Goal: Task Accomplishment & Management: Use online tool/utility

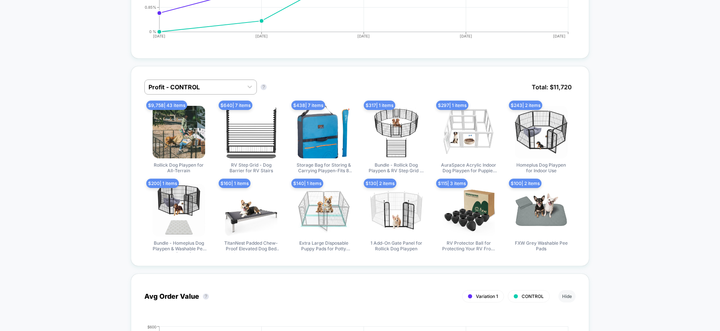
scroll to position [458, 0]
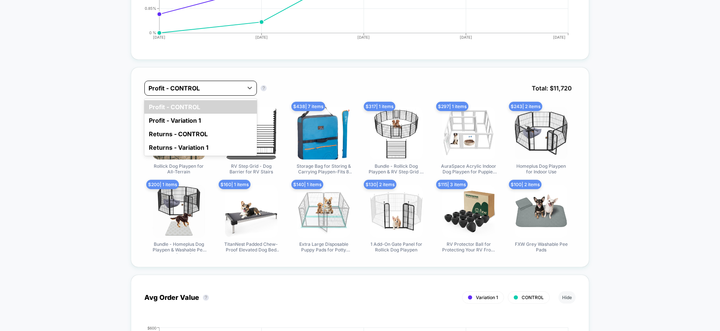
click at [224, 86] on div at bounding box center [193, 88] width 91 height 9
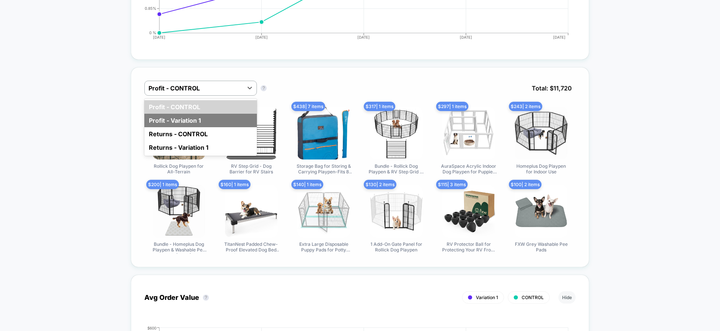
click at [216, 115] on div "Profit - Variation 1" at bounding box center [200, 120] width 112 height 13
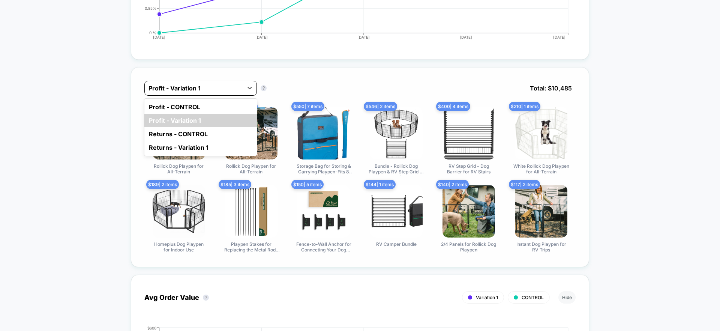
click at [213, 85] on div at bounding box center [193, 88] width 91 height 9
click at [207, 103] on div "Profit - CONTROL" at bounding box center [200, 106] width 112 height 13
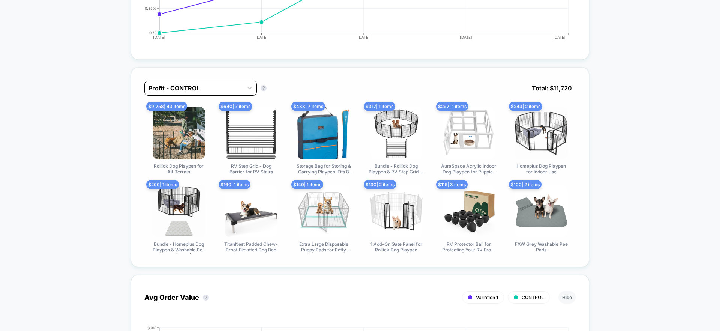
click at [216, 87] on div at bounding box center [193, 88] width 91 height 9
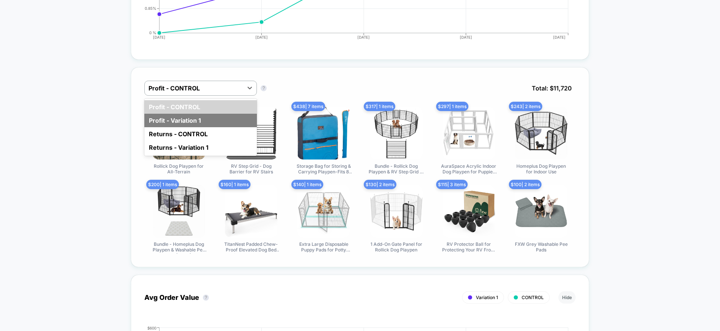
click at [206, 118] on div "Profit - Variation 1" at bounding box center [200, 120] width 112 height 13
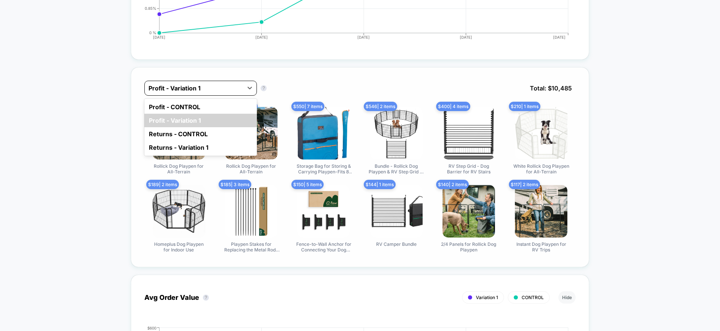
click at [191, 92] on div "Profit - Variation 1" at bounding box center [194, 88] width 98 height 12
click at [193, 108] on div "Profit - CONTROL" at bounding box center [200, 106] width 112 height 13
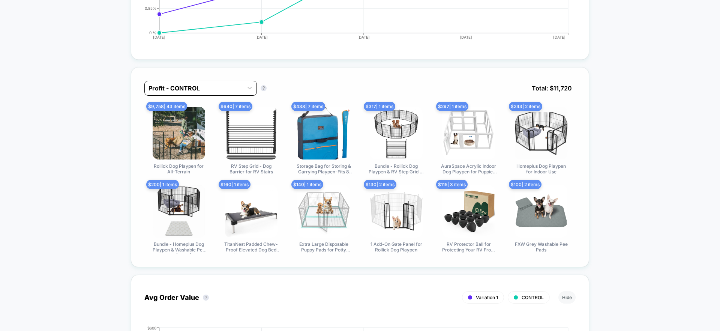
click at [195, 88] on div at bounding box center [193, 88] width 91 height 9
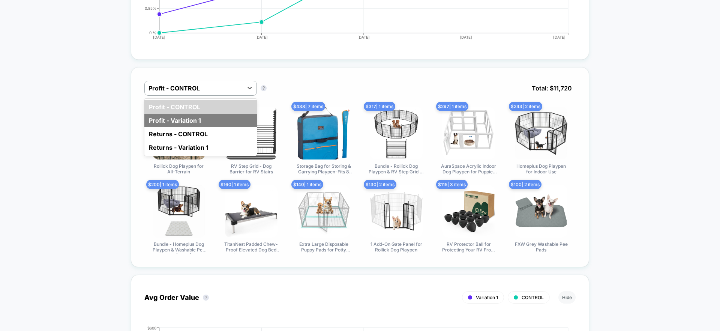
click at [195, 114] on div "Profit - Variation 1" at bounding box center [200, 120] width 112 height 13
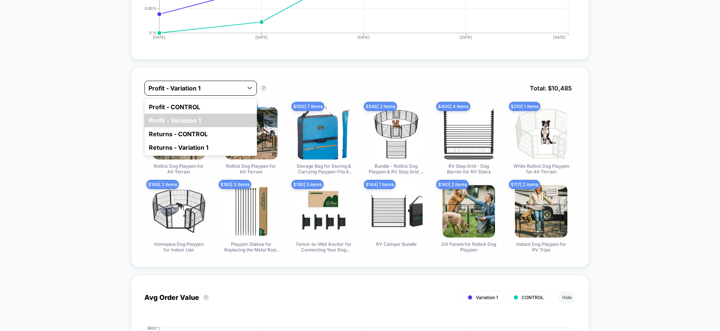
click at [198, 85] on div at bounding box center [193, 88] width 91 height 9
click at [196, 104] on div "Profit - CONTROL" at bounding box center [200, 106] width 112 height 13
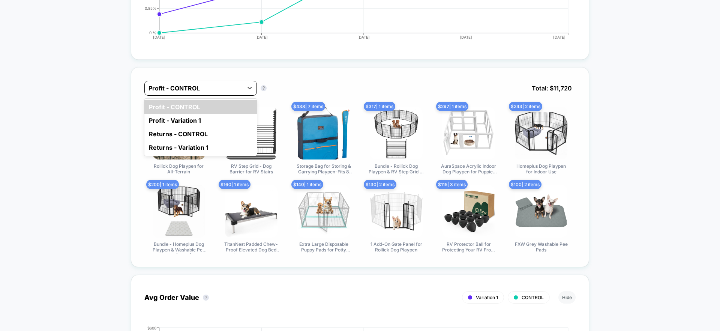
click at [199, 87] on div at bounding box center [193, 88] width 91 height 9
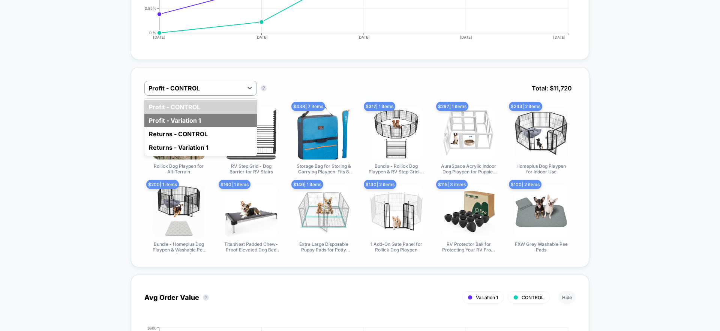
click at [198, 121] on div "Profit - Variation 1" at bounding box center [200, 120] width 112 height 13
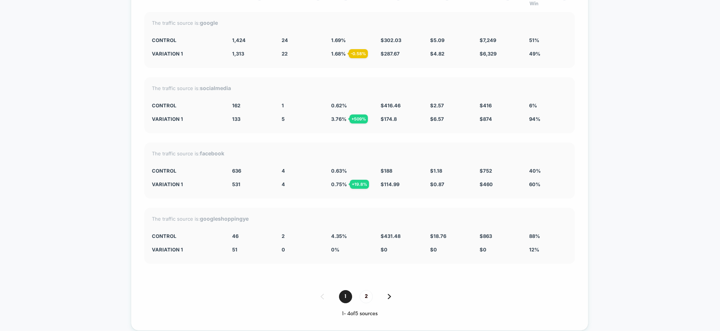
scroll to position [3257, 0]
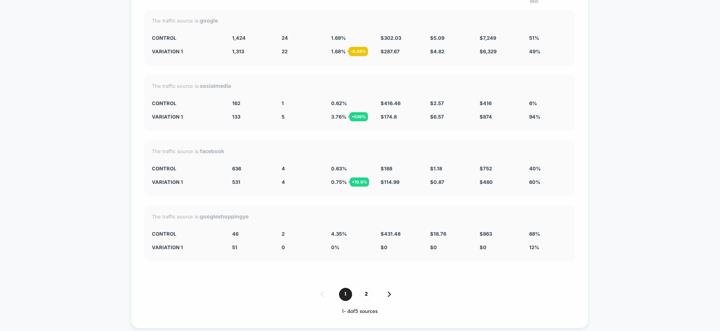
click at [390, 292] on img at bounding box center [389, 293] width 3 height 5
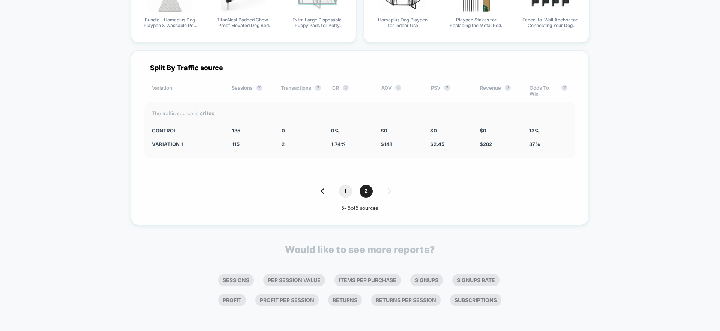
click at [348, 187] on span "1" at bounding box center [345, 190] width 13 height 13
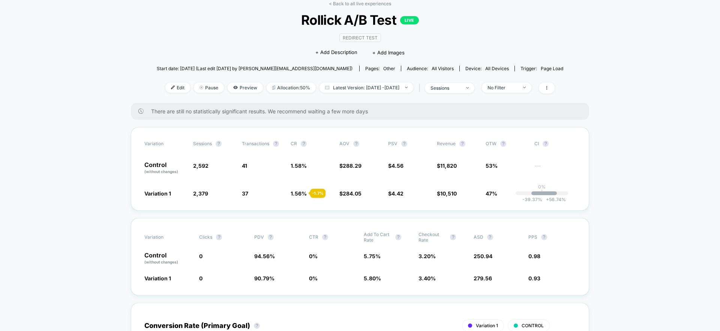
scroll to position [32, 0]
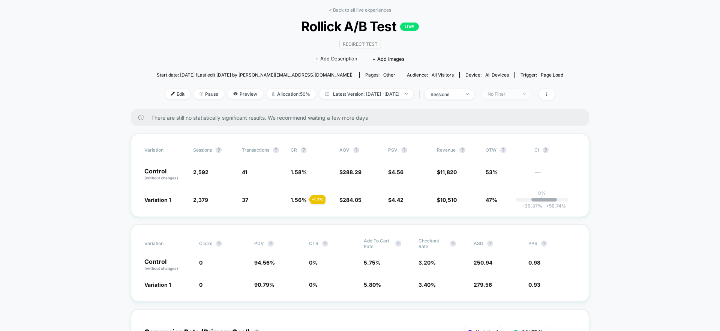
click at [517, 95] on div "No Filter" at bounding box center [502, 94] width 30 height 6
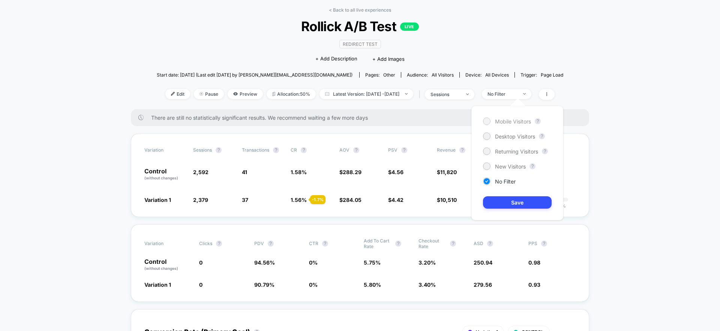
click at [502, 122] on span "Mobile Visitors" at bounding box center [513, 121] width 36 height 6
click at [504, 203] on button "Save" at bounding box center [517, 202] width 69 height 12
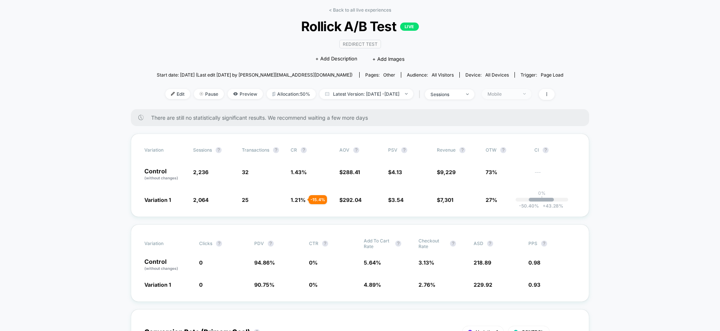
click at [520, 96] on span "Mobile" at bounding box center [506, 94] width 49 height 10
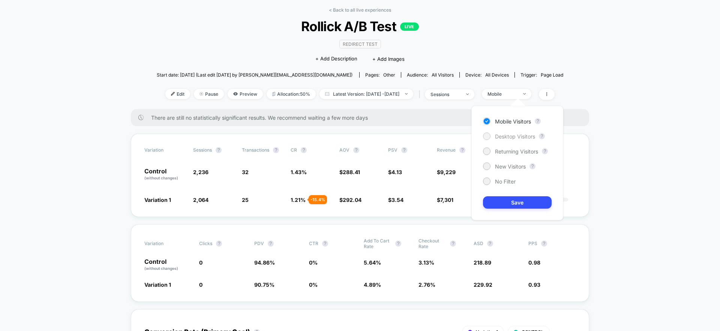
click at [502, 135] on span "Desktop Visitors" at bounding box center [515, 136] width 40 height 6
click at [507, 193] on div "Mobile Visitors ? Desktop Visitors ? Returning Visitors ? New Visitors ? No Fil…" at bounding box center [517, 163] width 92 height 114
click at [507, 197] on button "Save" at bounding box center [517, 202] width 69 height 12
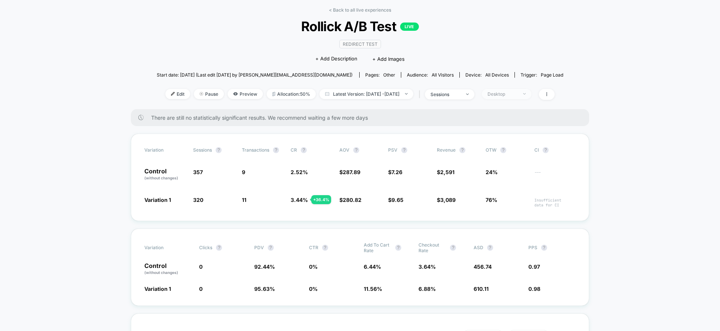
click at [531, 95] on span "Desktop" at bounding box center [506, 94] width 49 height 10
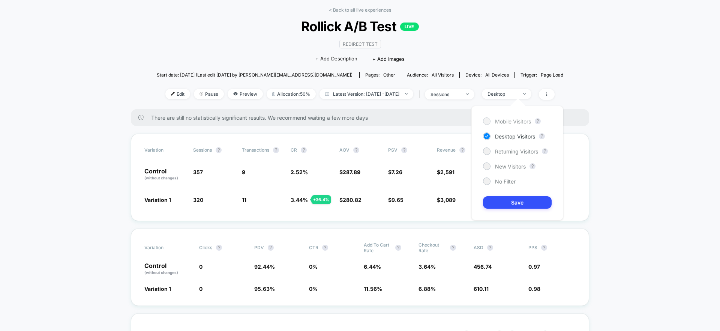
click at [519, 121] on span "Mobile Visitors" at bounding box center [513, 121] width 36 height 6
click at [516, 207] on button "Save" at bounding box center [517, 202] width 69 height 12
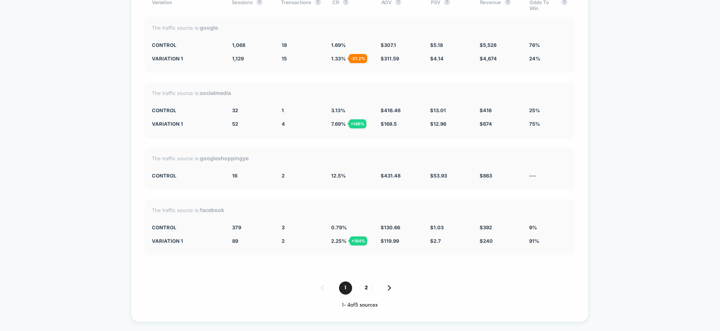
scroll to position [3250, 0]
click at [388, 286] on img at bounding box center [389, 287] width 3 height 5
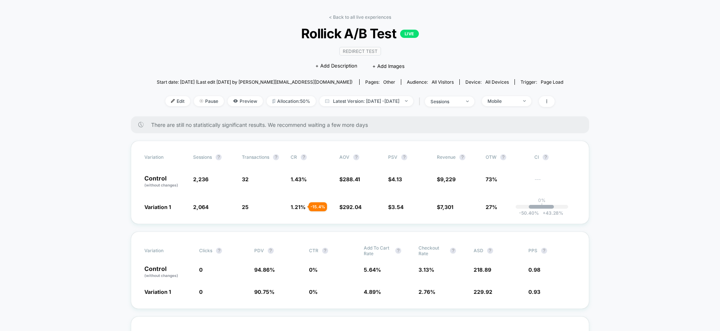
scroll to position [0, 0]
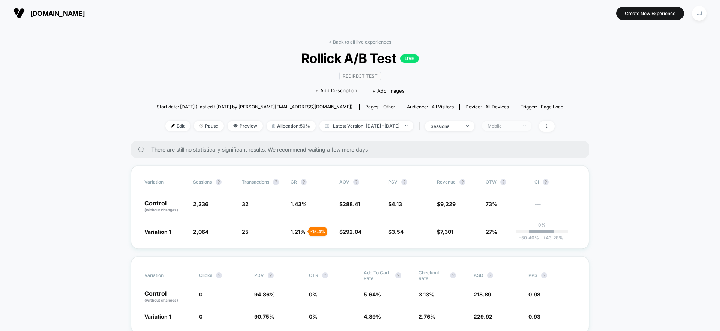
click at [514, 123] on div "Mobile" at bounding box center [502, 126] width 30 height 6
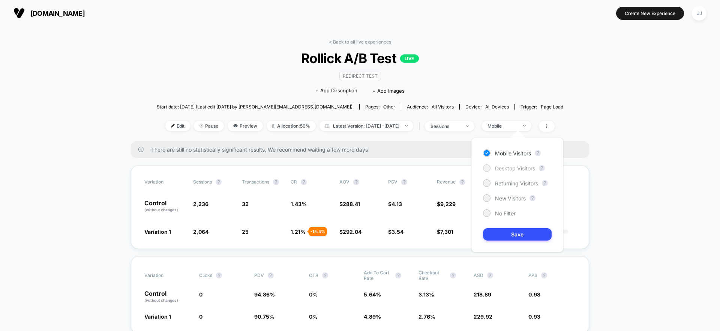
click at [518, 166] on span "Desktop Visitors" at bounding box center [515, 168] width 40 height 6
click at [509, 234] on button "Save" at bounding box center [517, 234] width 69 height 12
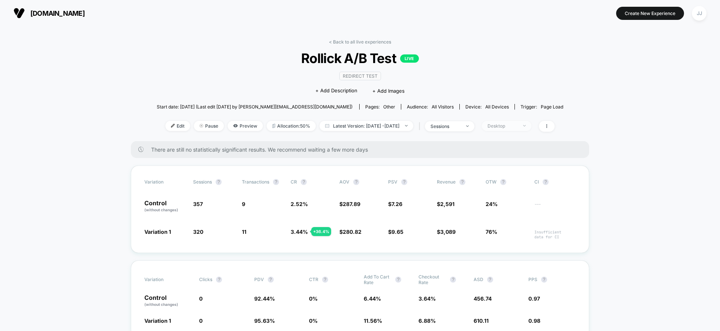
click at [517, 125] on div "Desktop" at bounding box center [502, 126] width 30 height 6
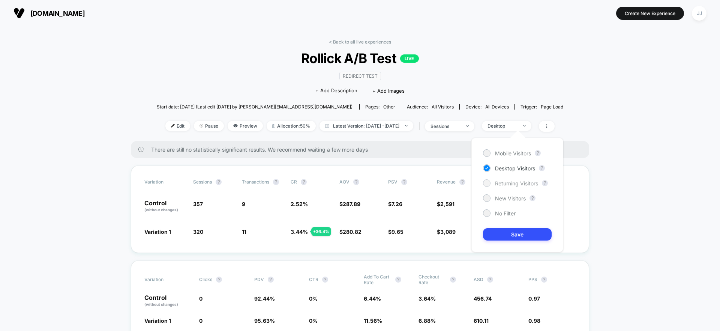
click at [515, 183] on span "Returning Visitors" at bounding box center [516, 183] width 43 height 6
click at [513, 232] on button "Save" at bounding box center [517, 234] width 69 height 12
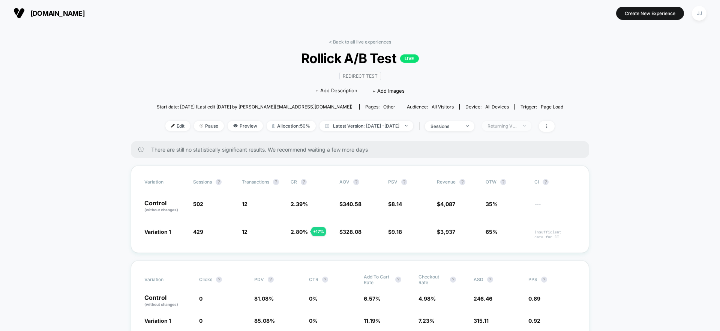
click at [517, 124] on div "Returning Visitors" at bounding box center [502, 126] width 30 height 6
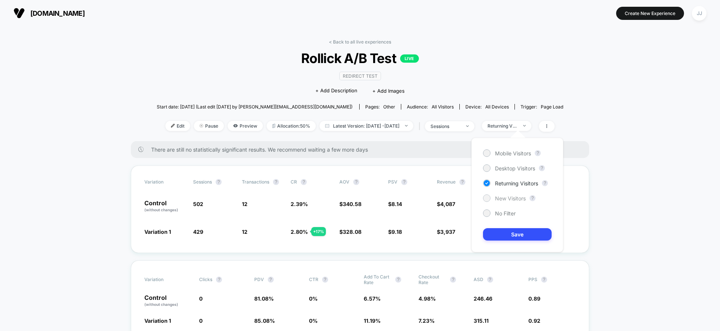
click at [515, 200] on span "New Visitors" at bounding box center [510, 198] width 31 height 6
click at [514, 232] on button "Save" at bounding box center [517, 234] width 69 height 12
